Goal: Task Accomplishment & Management: Complete application form

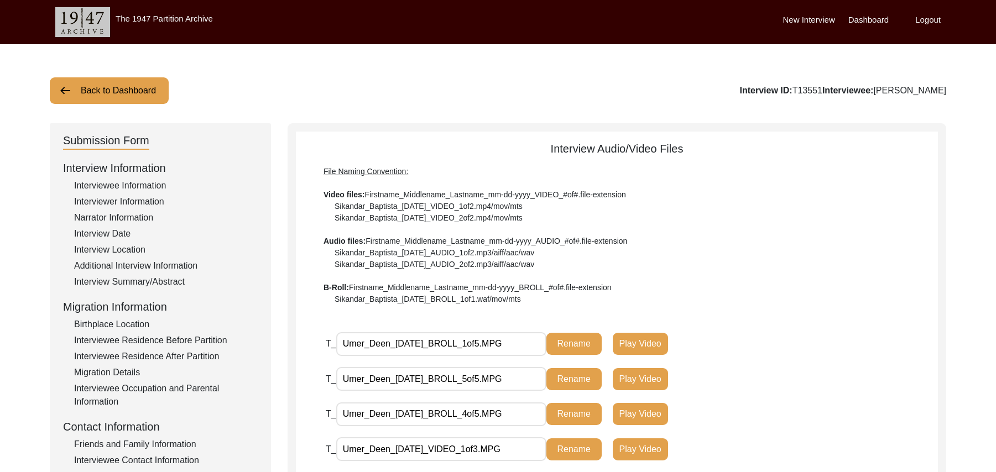
scroll to position [325, 0]
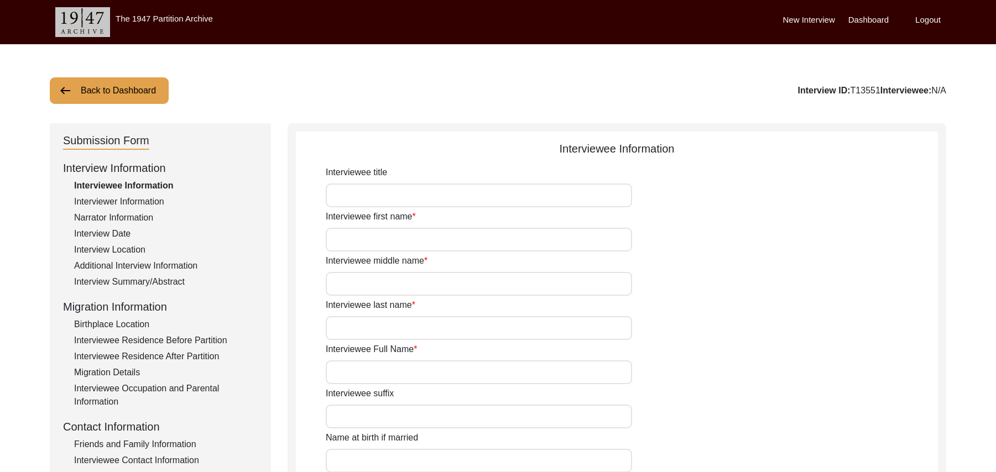
scroll to position [324, 0]
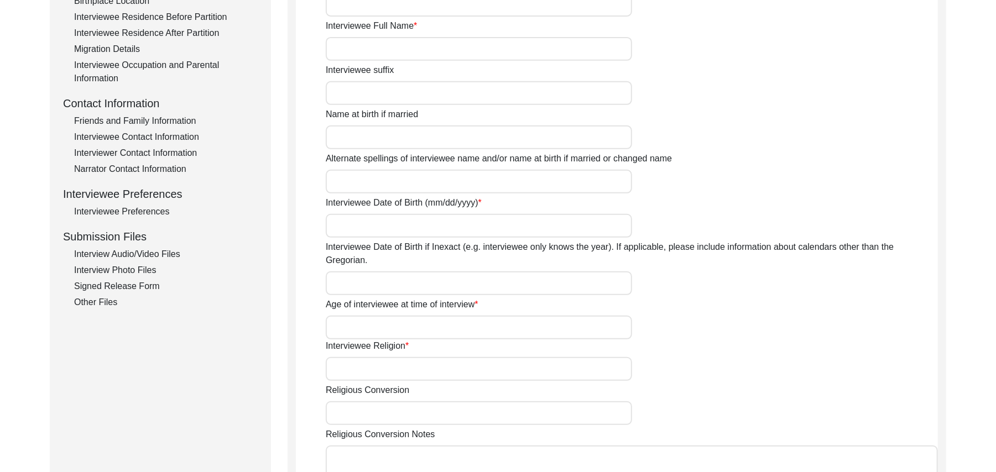
type input "Mr"
type input "Umer"
type input "Deen"
type input "N/A"
type input "Umer Deen"
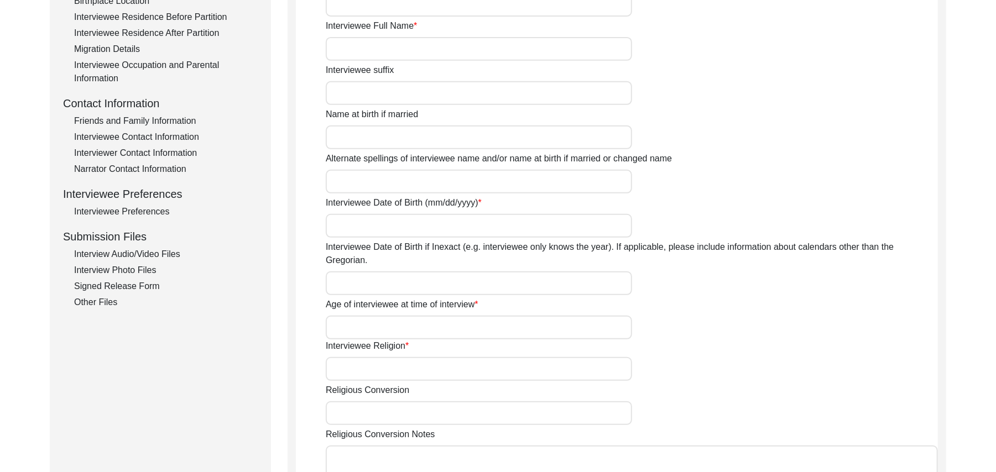
type input "N/A"
type input "Umer Deen"
type input "Omer Din"
type input "1939"
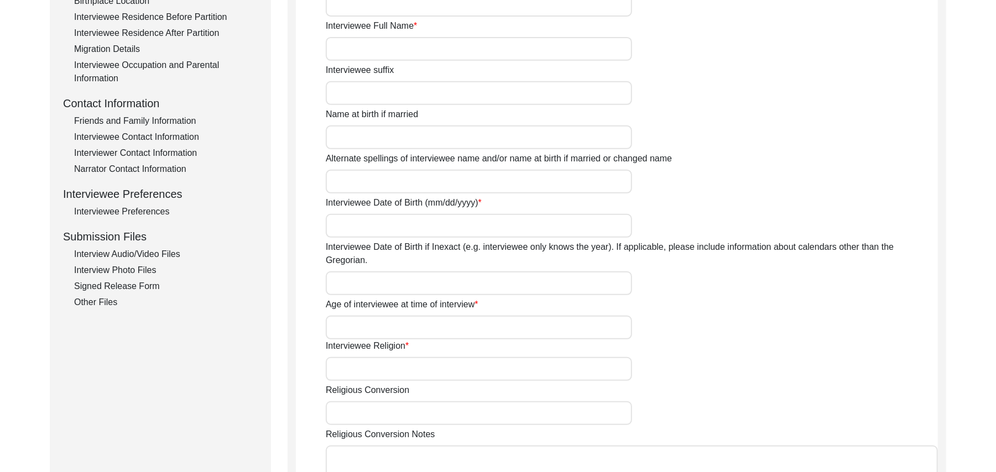
type input "88 Years"
type input "[DEMOGRAPHIC_DATA]"
type input "N/A"
type textarea "N/A"
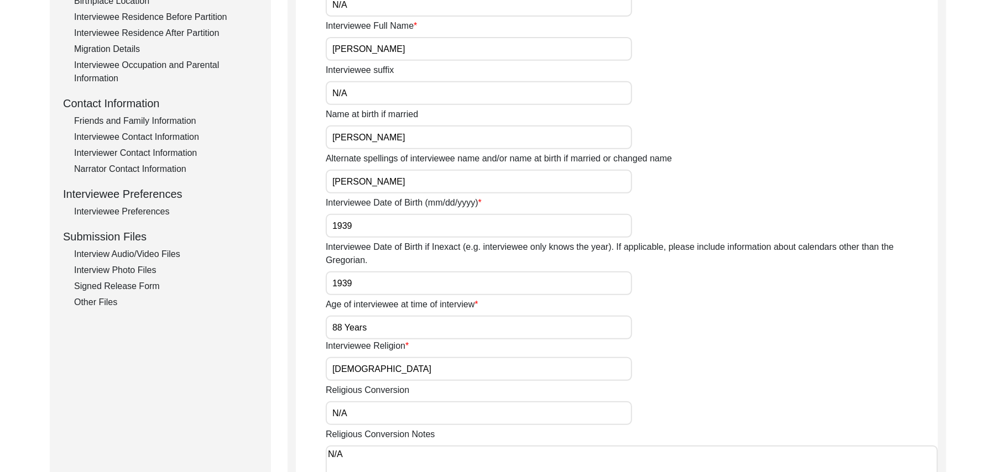
type input "Punjabi"
type input "Malwai"
type input "Male"
type input "Araein"
click at [169, 252] on div "Interview Audio/Video Files" at bounding box center [166, 254] width 184 height 13
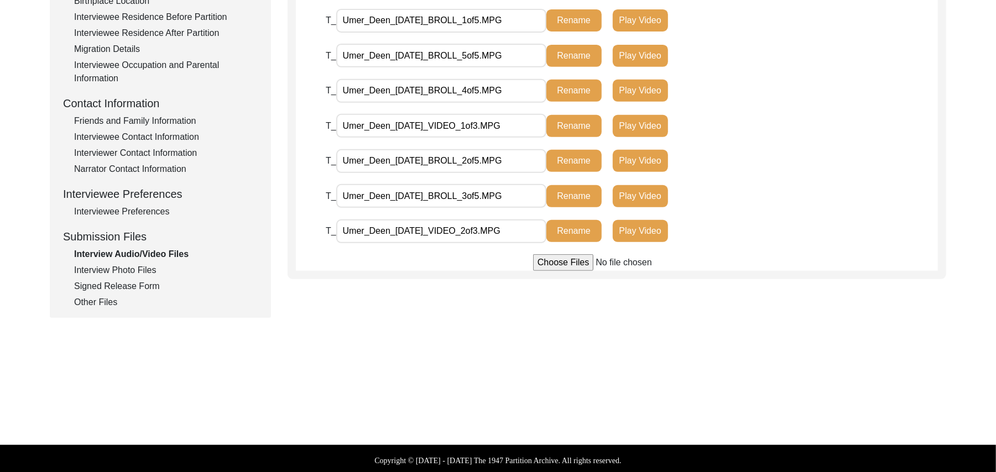
click at [571, 263] on input "file" at bounding box center [617, 262] width 168 height 17
type input "C:\fakepath\Umer_Deen_09-20-2025_VIDEO_3of3.MPG"
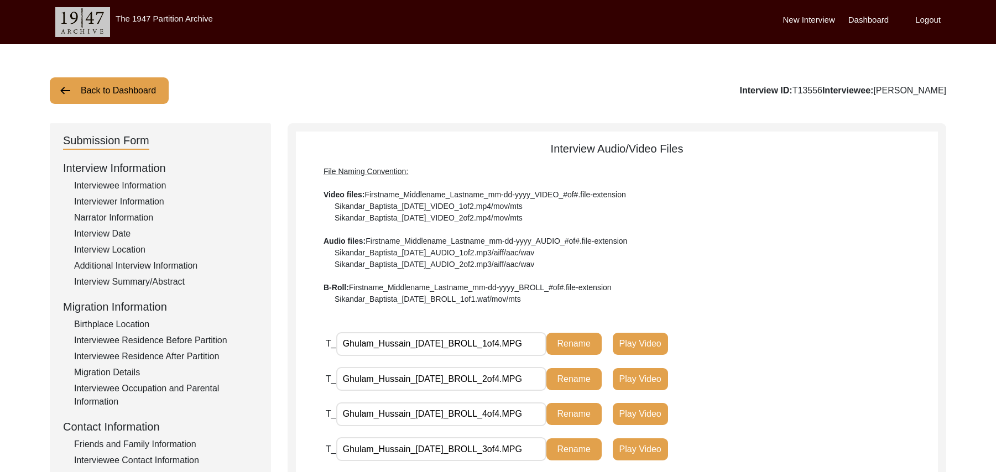
scroll to position [225, 0]
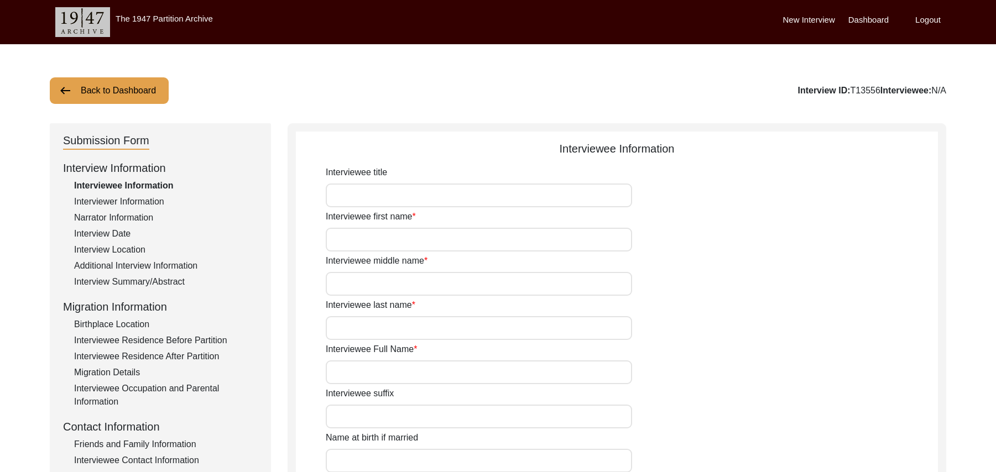
scroll to position [225, 0]
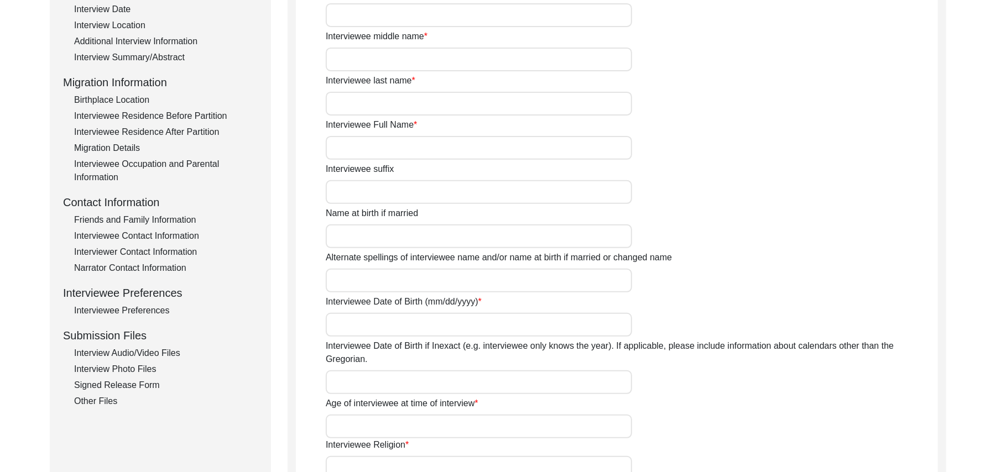
type input "Mr"
type input "Ghulam"
type input "Hussain"
type input "N/A"
type input "Ghulam hussain"
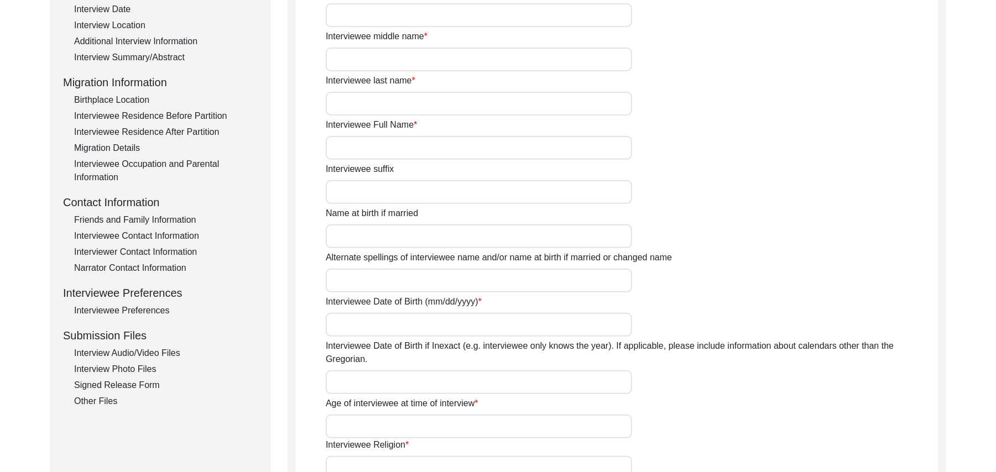
type input "N/A"
type input "Ghulam Hussain"
type input "1938"
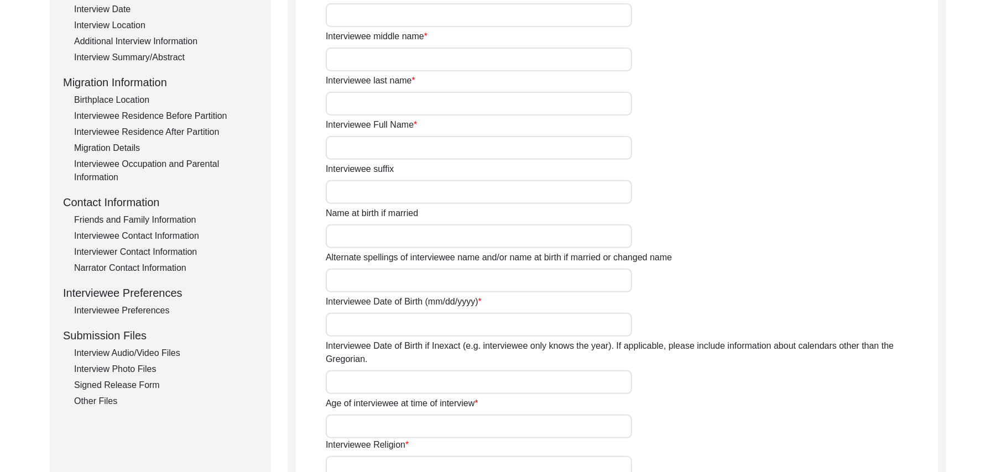
type input "87 Years"
type input "Islam"
type input "N/A"
type textarea "N/A"
type input "Punjabi"
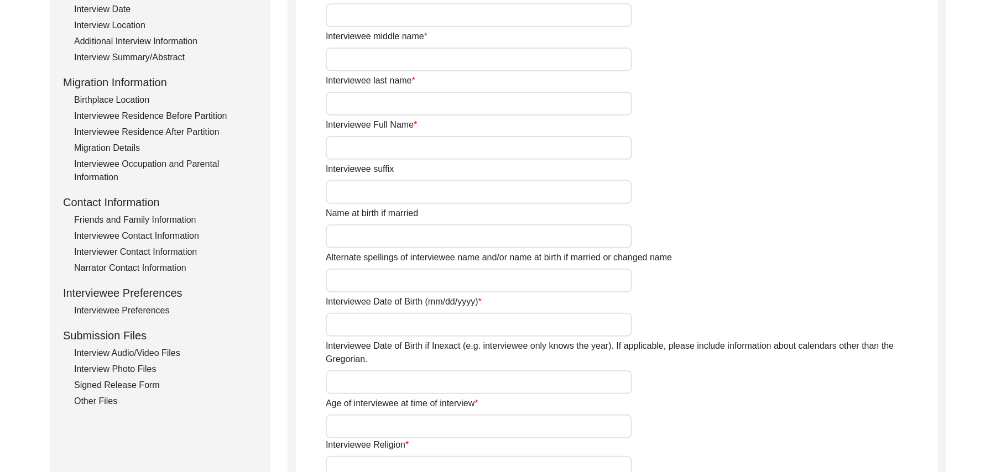
type input "Malwai"
type input "[DEMOGRAPHIC_DATA]"
type input "Gujar"
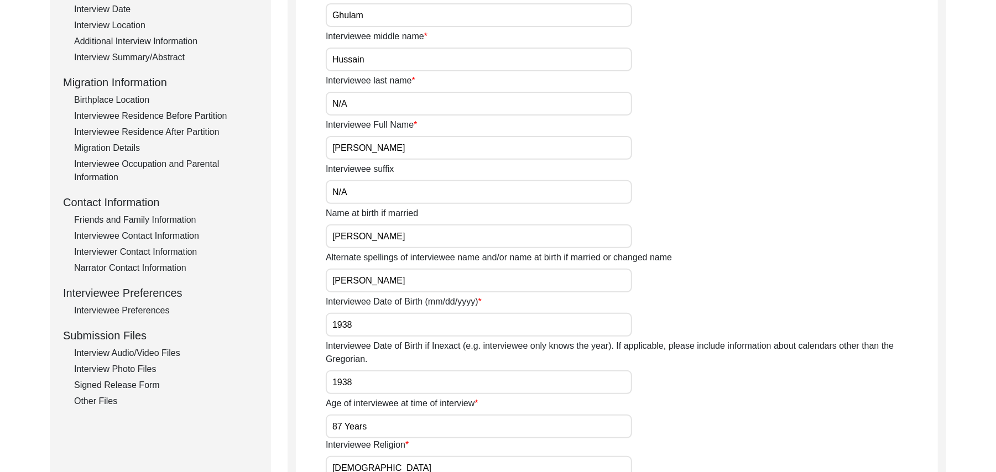
click at [164, 350] on div "Interview Audio/Video Files" at bounding box center [166, 353] width 184 height 13
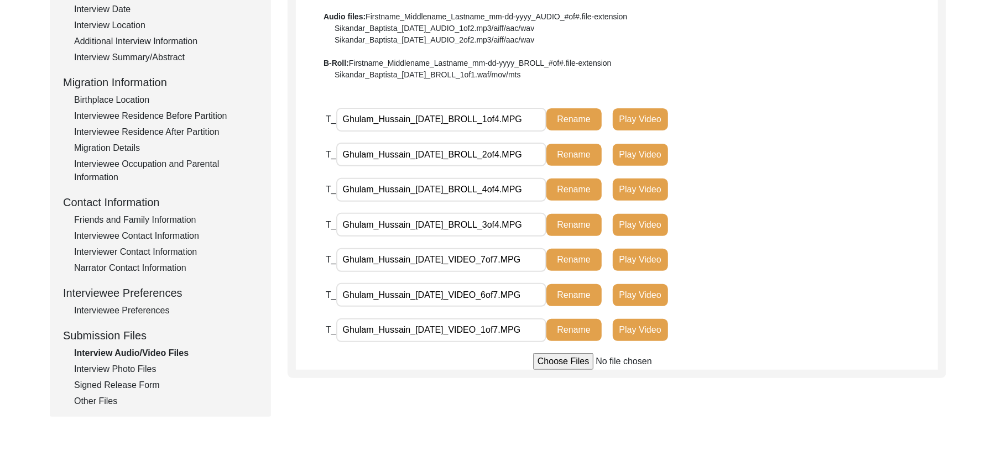
click at [553, 359] on input "file" at bounding box center [617, 361] width 168 height 17
click at [554, 358] on input "file" at bounding box center [617, 361] width 168 height 17
type input "C:\fakepath\Ghulam_Hussain_09-22-2025_VIDEO_3of7.MPG"
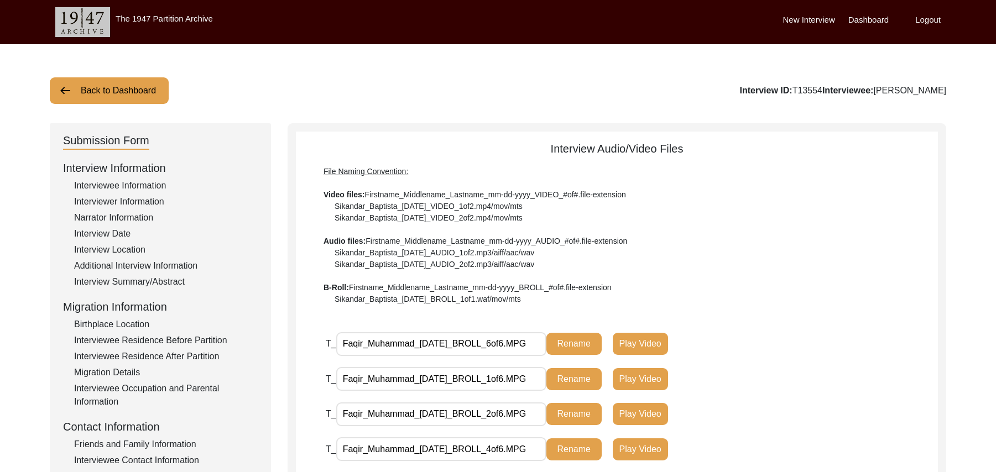
scroll to position [325, 0]
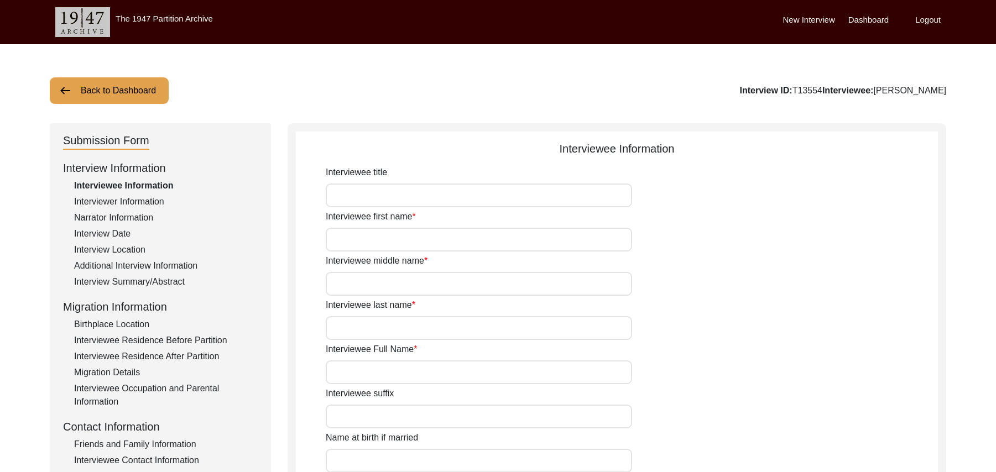
scroll to position [324, 0]
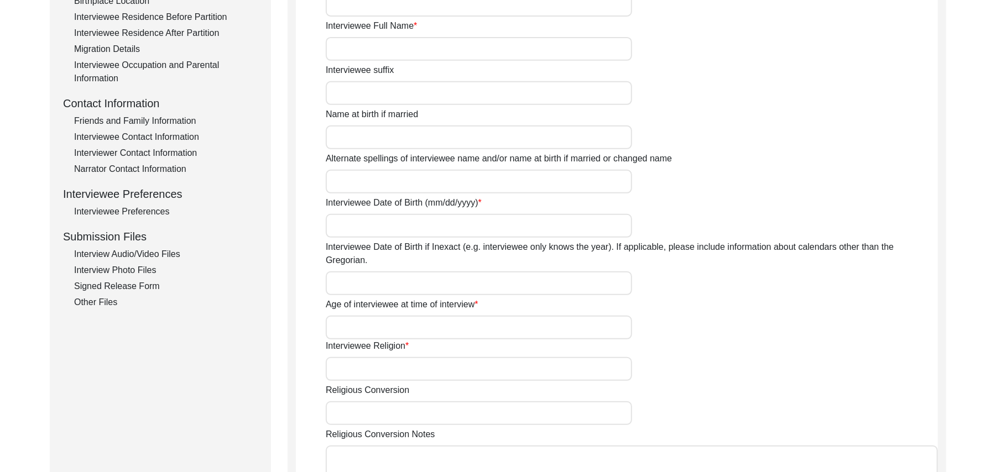
type input "Mr"
type input "Faqir"
type input "[DEMOGRAPHIC_DATA]"
type input "N/A"
type input "[PERSON_NAME]"
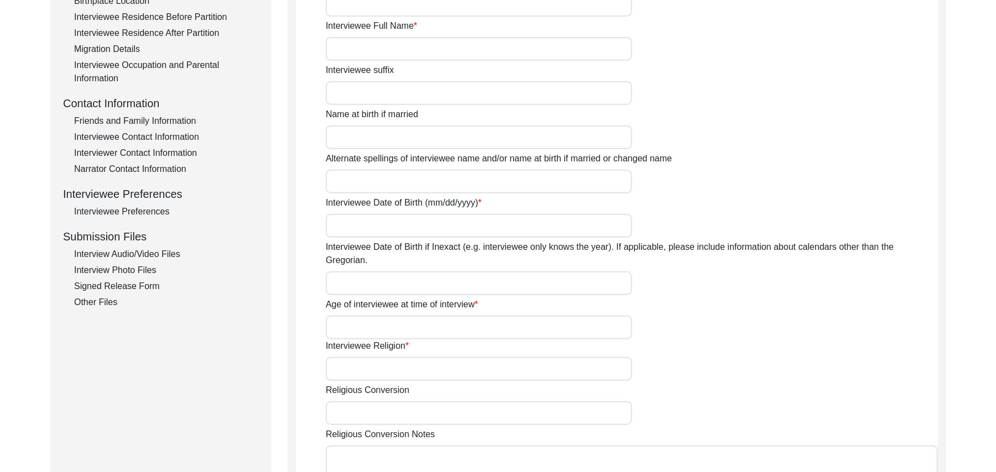
type input "N/A"
type input "[PERSON_NAME]"
type input "1936"
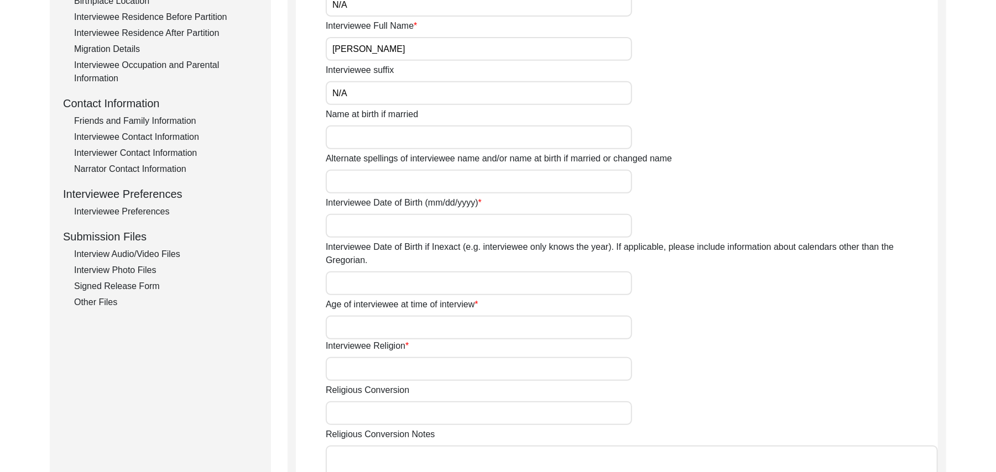
type input "89 Years"
type input "[DEMOGRAPHIC_DATA]"
type input "N/A"
type textarea "A graduate in the subjects of education and [DEMOGRAPHIC_DATA] history."
type input "Punjabi"
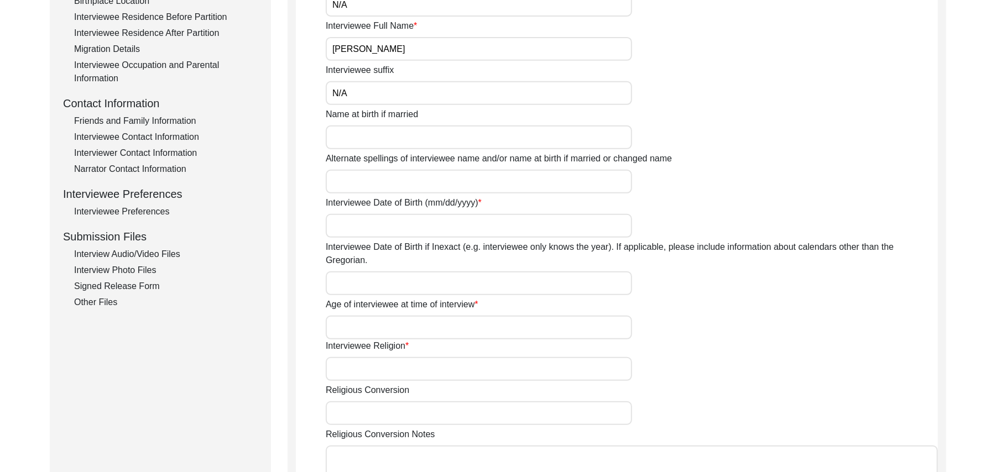
type input "Malwai"
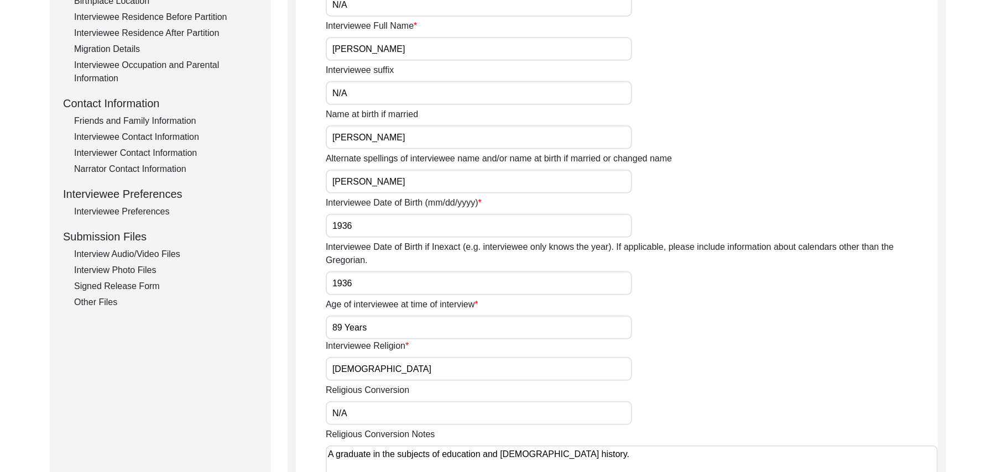
type input "[DEMOGRAPHIC_DATA]"
type input "Araein"
click at [171, 248] on div "Interview Audio/Video Files" at bounding box center [166, 254] width 184 height 13
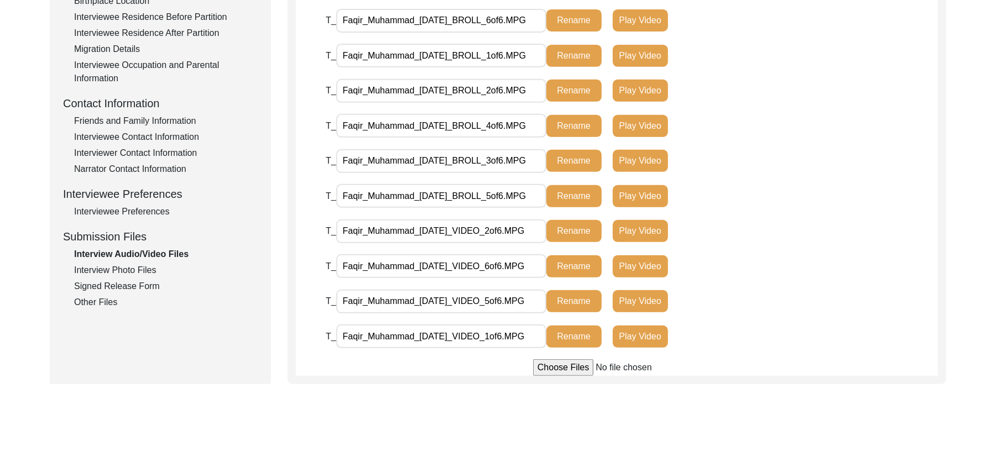
click at [553, 366] on input "file" at bounding box center [617, 367] width 168 height 17
click at [556, 365] on input "file" at bounding box center [617, 367] width 168 height 17
type input "C:\fakepath\Faqir_Muhammad_[DATE]_VIDEO_4of6.MPG"
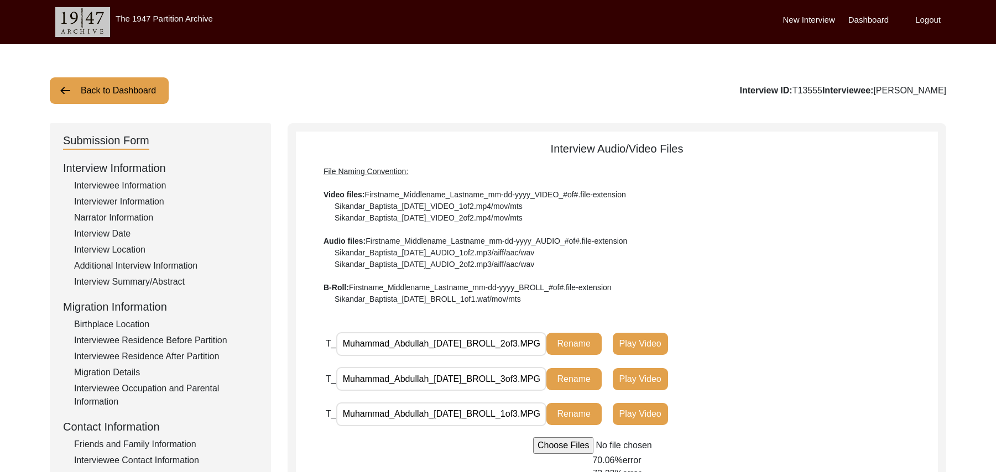
scroll to position [252, 0]
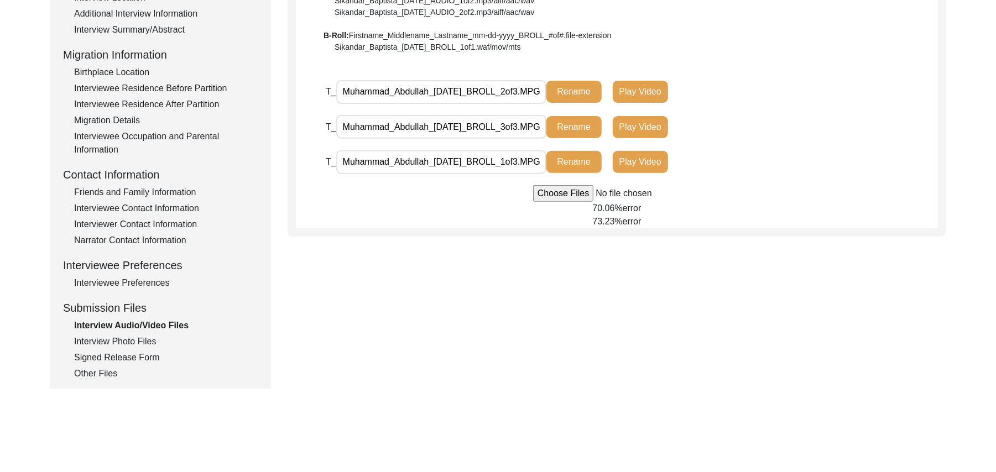
click at [541, 191] on input "file" at bounding box center [617, 193] width 168 height 17
type input "C:\fakepath\Muhammad_Abdullah_[DATE]_VIDEO_1of2.MPG"
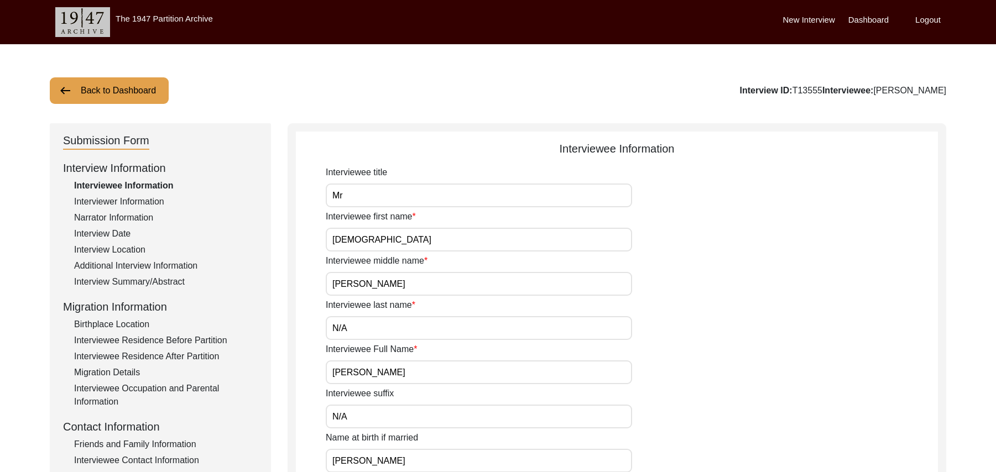
scroll to position [251, 0]
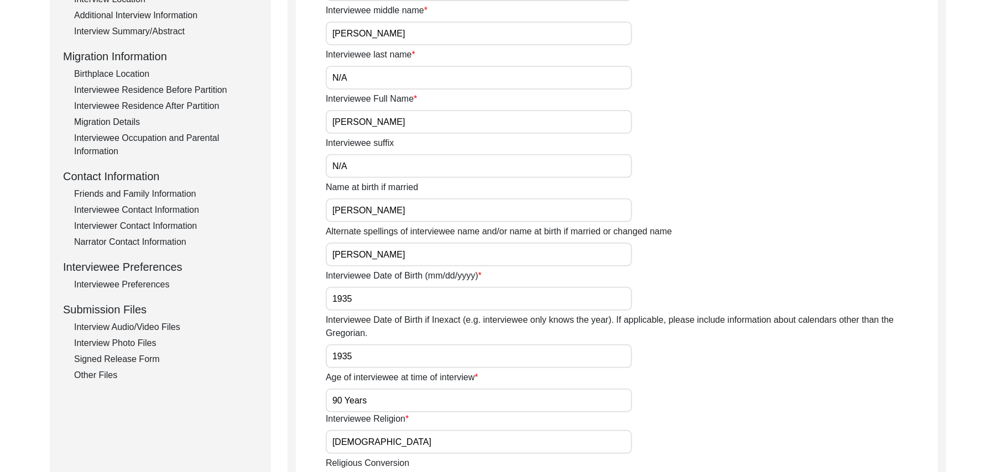
click at [160, 324] on div "Interview Audio/Video Files" at bounding box center [166, 327] width 184 height 13
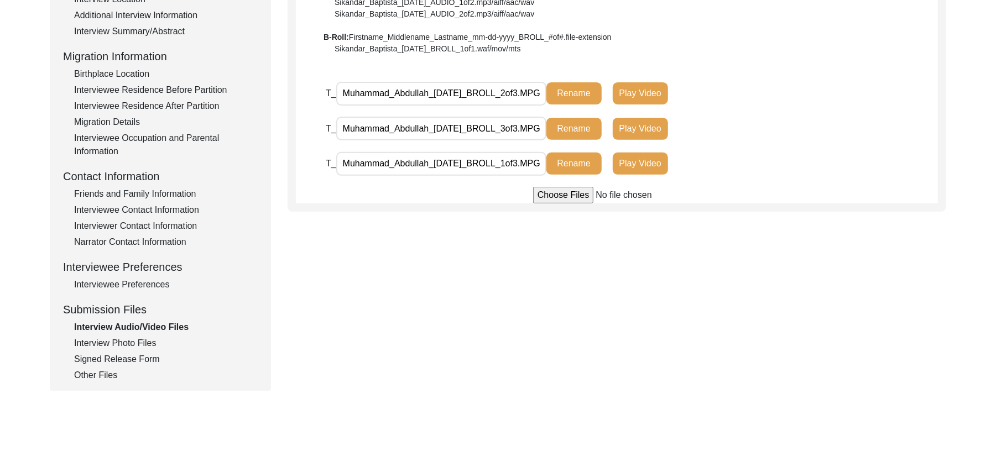
click at [559, 194] on input "file" at bounding box center [617, 195] width 168 height 17
click at [546, 191] on input "file" at bounding box center [617, 195] width 168 height 17
type input "C:\fakepath\Muhammad_Abdullah_09-22-2025_VIDEO_2of2.MPG"
